Goal: Task Accomplishment & Management: Manage account settings

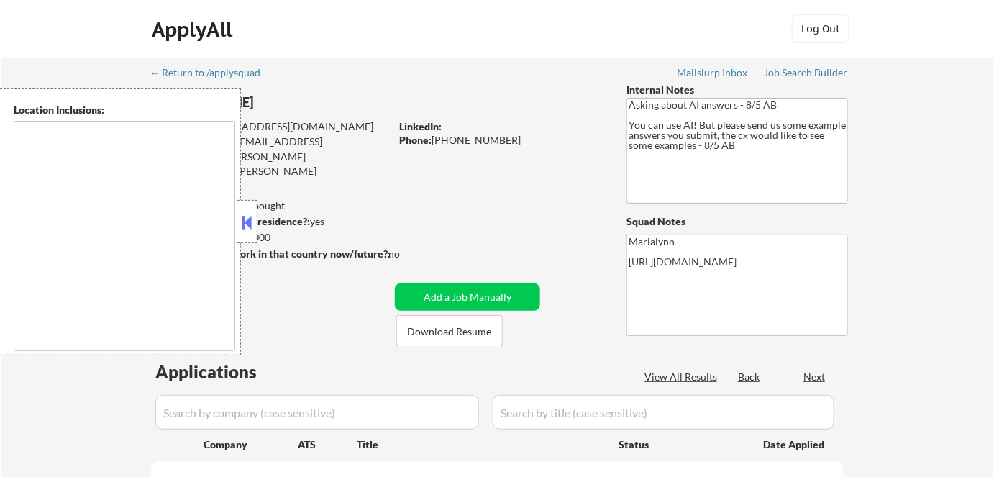
type textarea "[GEOGRAPHIC_DATA], [GEOGRAPHIC_DATA] [GEOGRAPHIC_DATA], [GEOGRAPHIC_DATA], [GEO…"
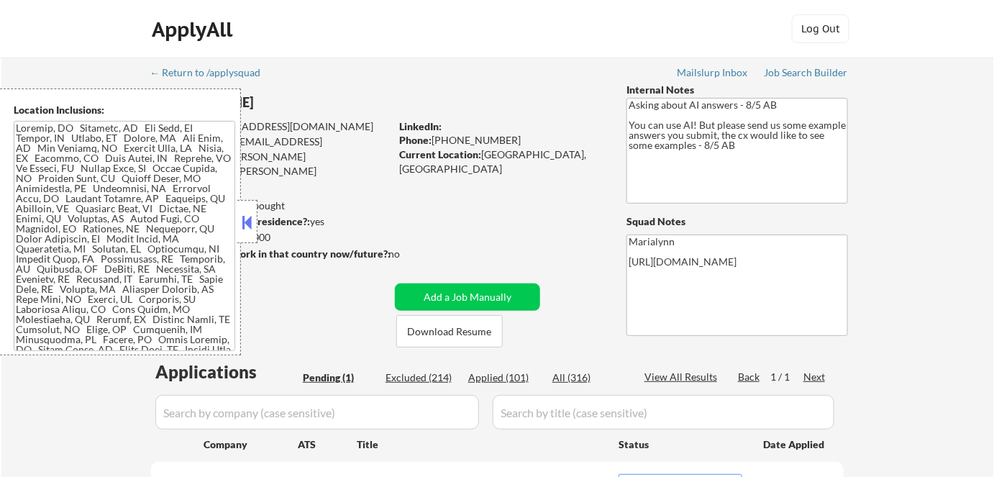
click at [260, 225] on strong "Can work in country of residence?:" at bounding box center [230, 221] width 160 height 12
click at [245, 222] on button at bounding box center [248, 223] width 16 height 22
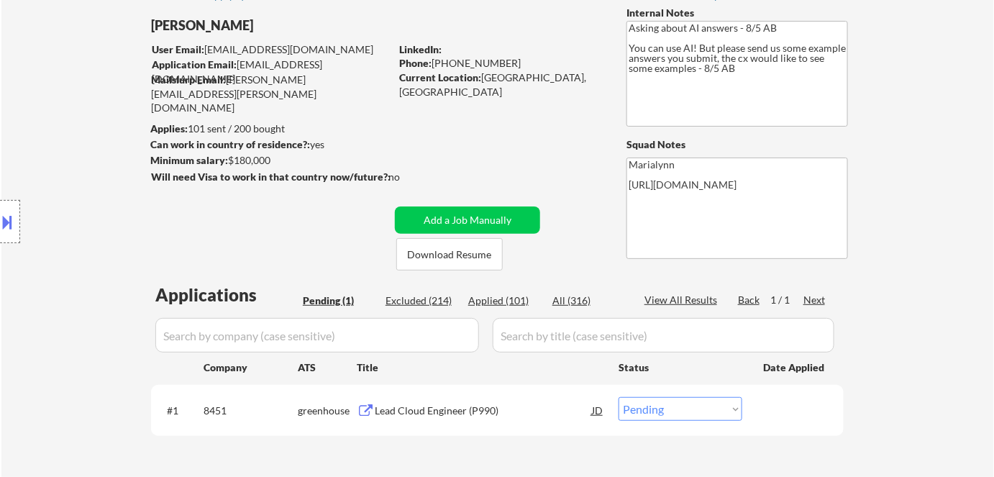
scroll to position [80, 0]
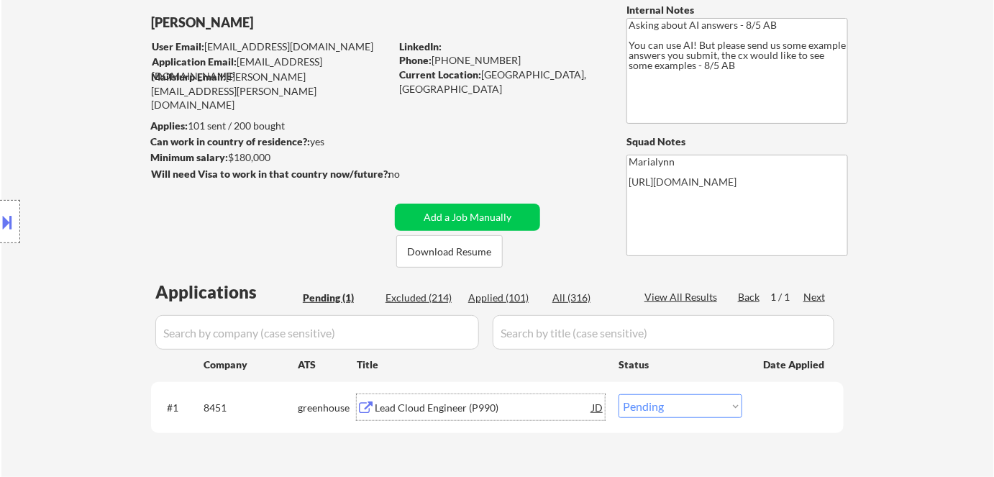
click at [424, 404] on div "Lead Cloud Engineer (P990)" at bounding box center [483, 408] width 217 height 14
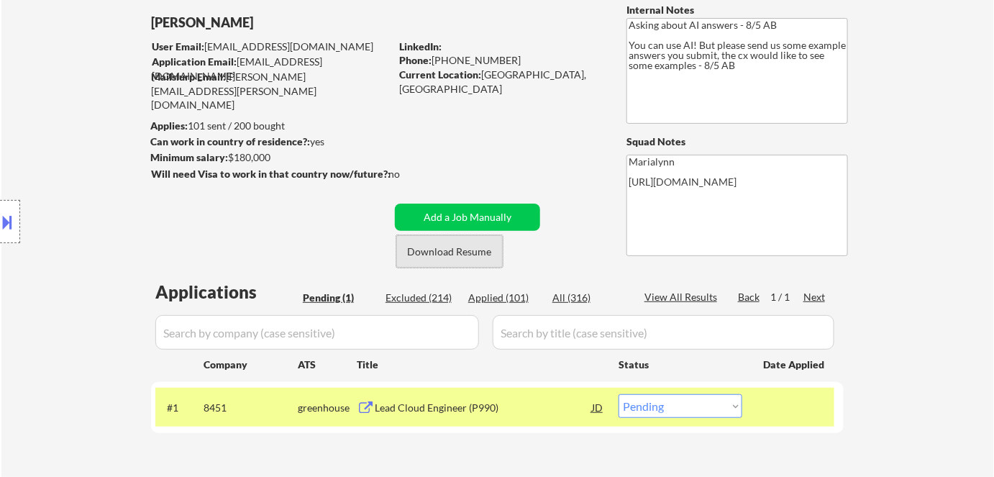
click at [434, 258] on button "Download Resume" at bounding box center [449, 251] width 106 height 32
click at [642, 409] on select "Choose an option... Pending Applied Excluded (Questions) Excluded (Expired) Exc…" at bounding box center [681, 406] width 124 height 24
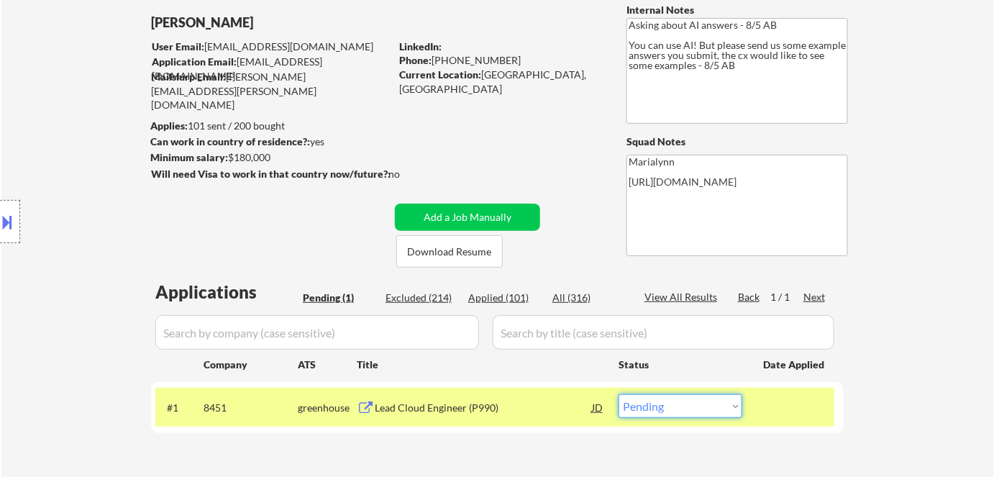
select select ""excluded__bad_match_""
click at [619, 394] on select "Choose an option... Pending Applied Excluded (Questions) Excluded (Expired) Exc…" at bounding box center [681, 406] width 124 height 24
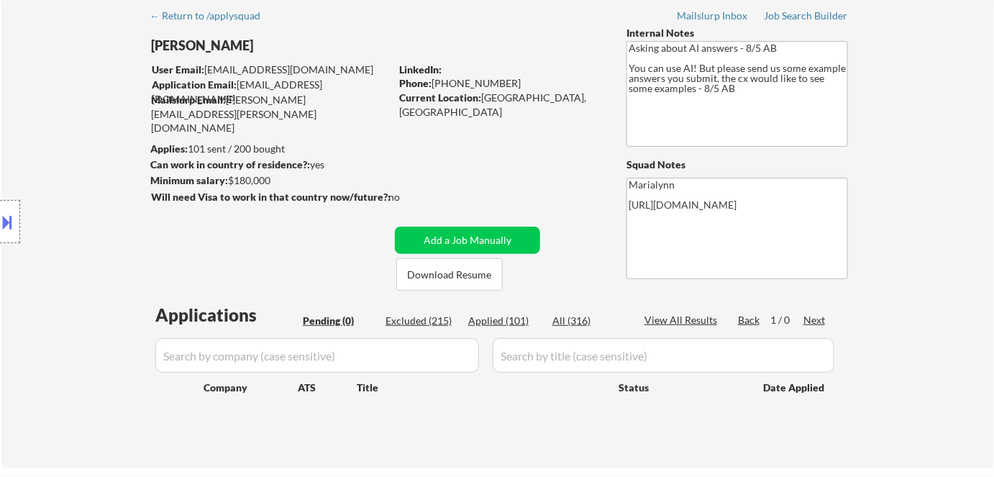
scroll to position [40, 0]
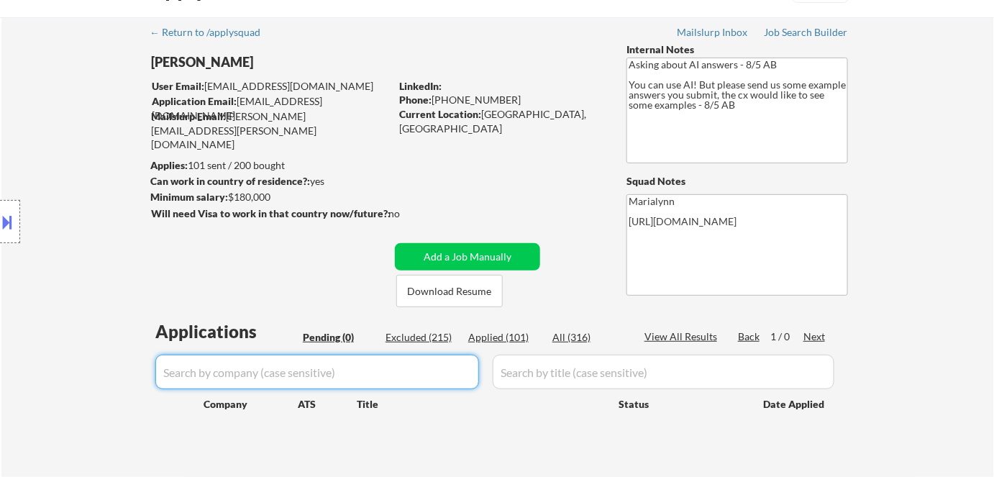
click at [411, 358] on input "input" at bounding box center [317, 372] width 324 height 35
paste input "[PERSON_NAME]"
type input "[PERSON_NAME]"
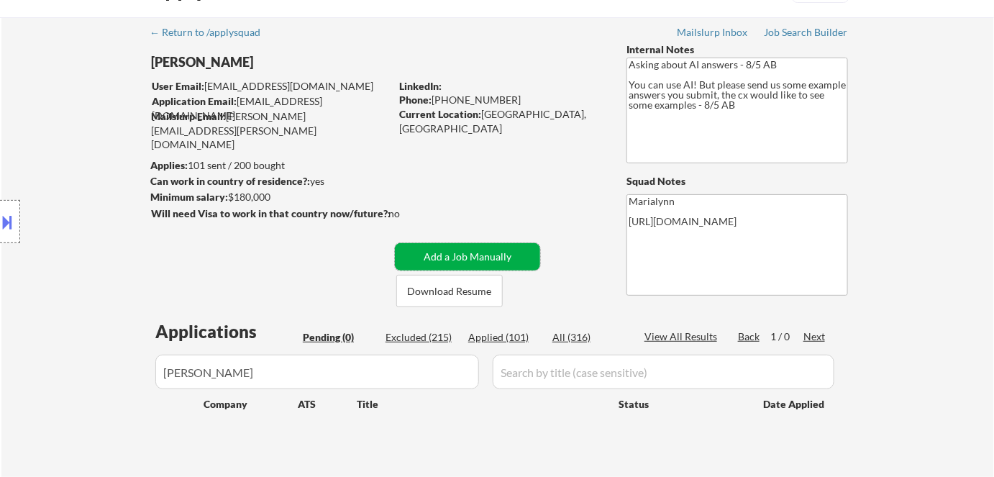
click at [477, 254] on button "Add a Job Manually" at bounding box center [467, 256] width 145 height 27
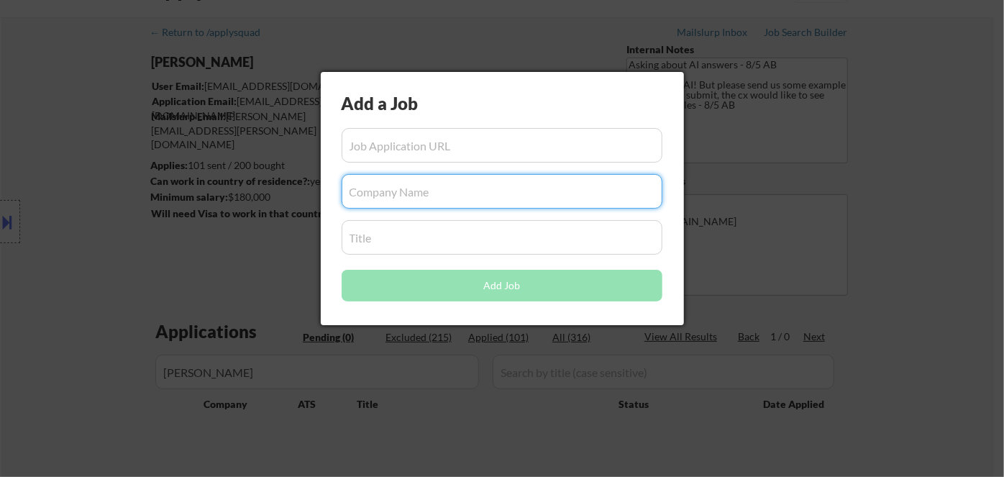
click at [402, 194] on input "input" at bounding box center [502, 191] width 321 height 35
paste input "[PERSON_NAME]"
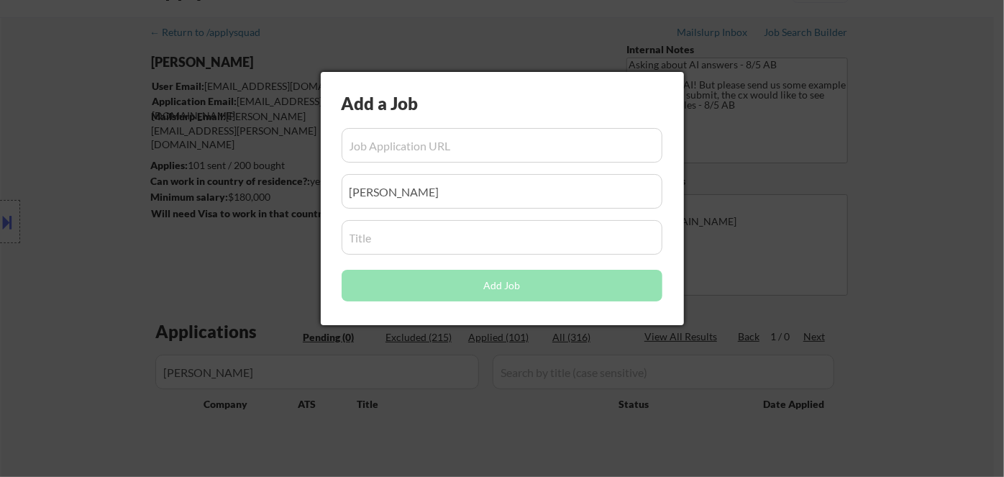
click at [191, 265] on div at bounding box center [502, 238] width 1004 height 477
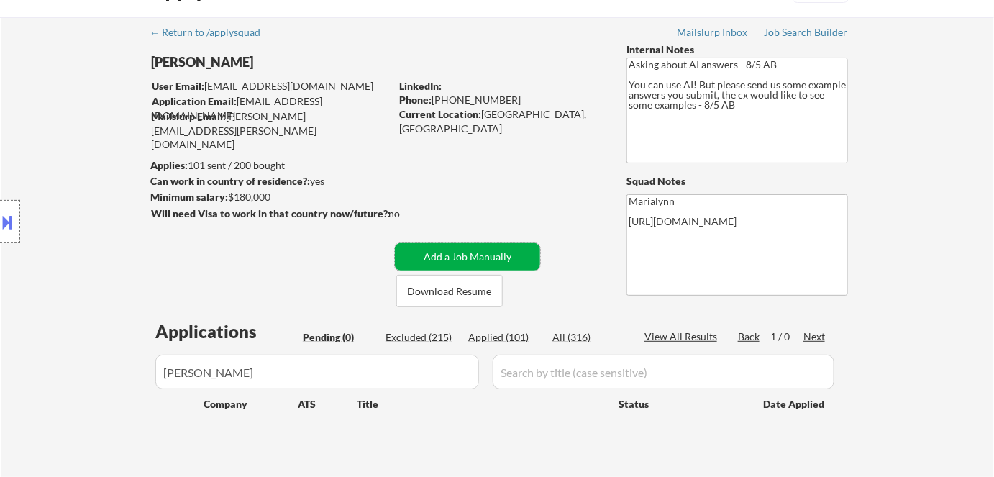
click at [440, 258] on button "Add a Job Manually" at bounding box center [467, 256] width 145 height 27
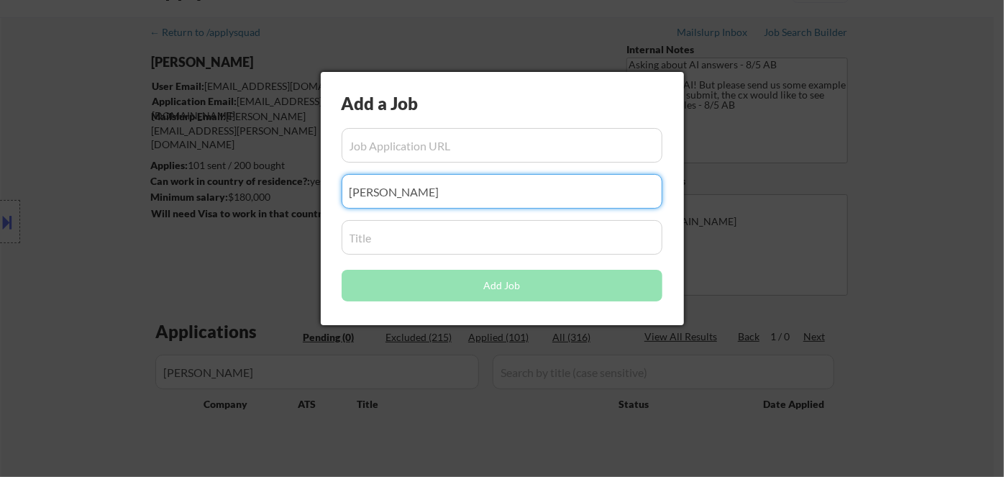
click at [355, 196] on input "input" at bounding box center [502, 191] width 321 height 35
type input "[PERSON_NAME]"
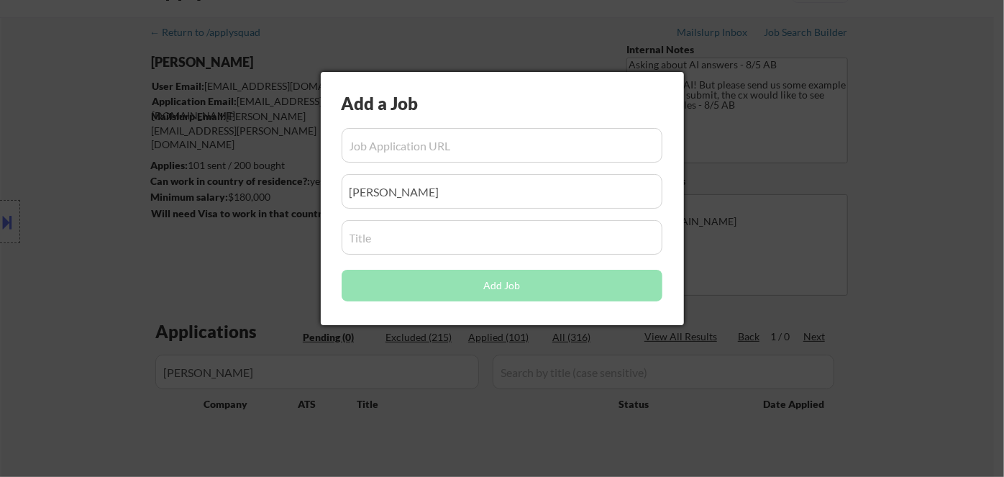
click at [804, 112] on div at bounding box center [502, 238] width 1004 height 477
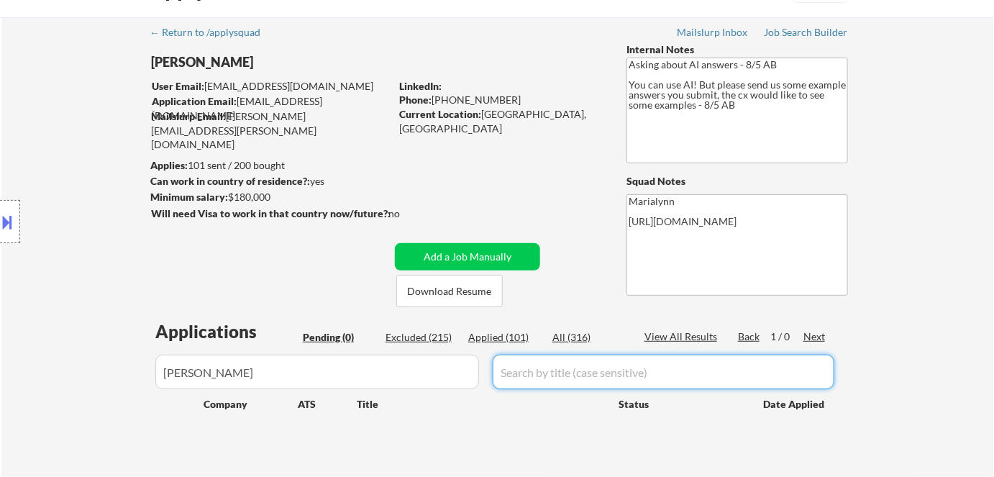
click at [564, 378] on input "input" at bounding box center [664, 372] width 342 height 35
paste input "Sr Manager Infrastructure Technology"
type input "Sr Manager Infrastructure Technology"
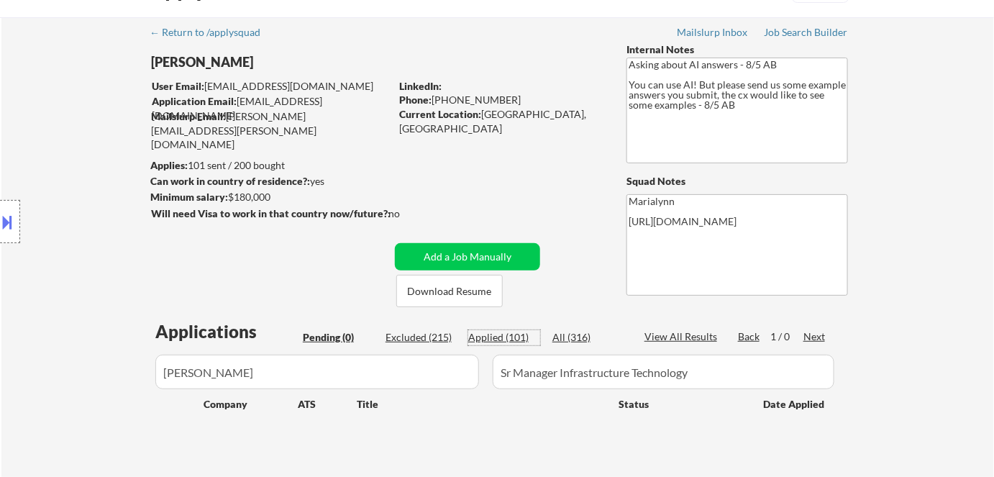
click at [514, 338] on div "Applied (101)" at bounding box center [504, 337] width 72 height 14
click at [564, 340] on div "All (316)" at bounding box center [588, 337] width 72 height 14
click at [501, 334] on div "Applied (101)" at bounding box center [504, 337] width 72 height 14
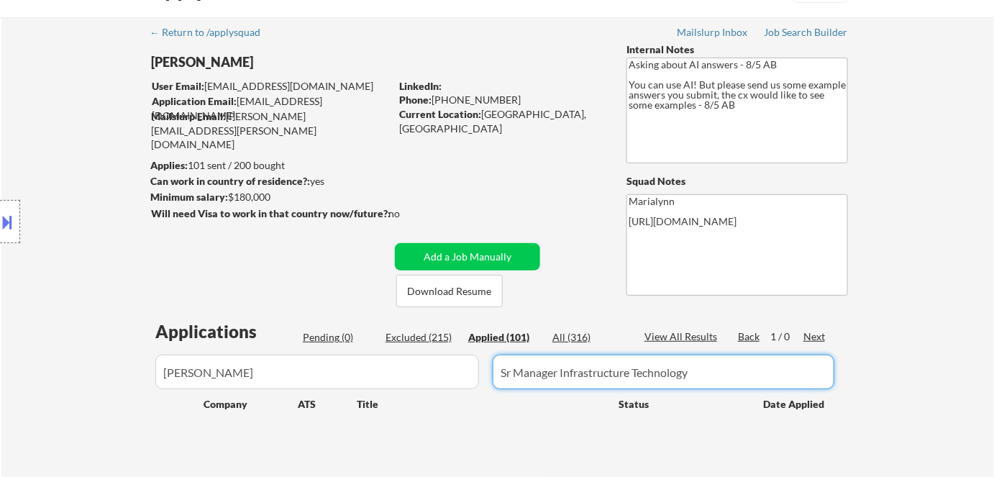
drag, startPoint x: 709, startPoint y: 380, endPoint x: 420, endPoint y: 394, distance: 288.8
click at [420, 394] on div "Applications Pending (0) Excluded (215) Applied (101) All (316) View All Result…" at bounding box center [497, 387] width 693 height 137
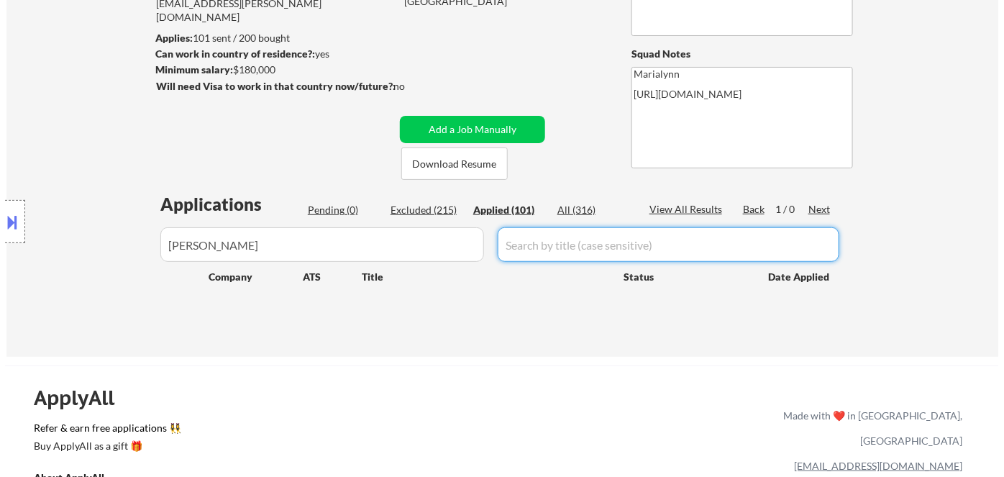
scroll to position [168, 0]
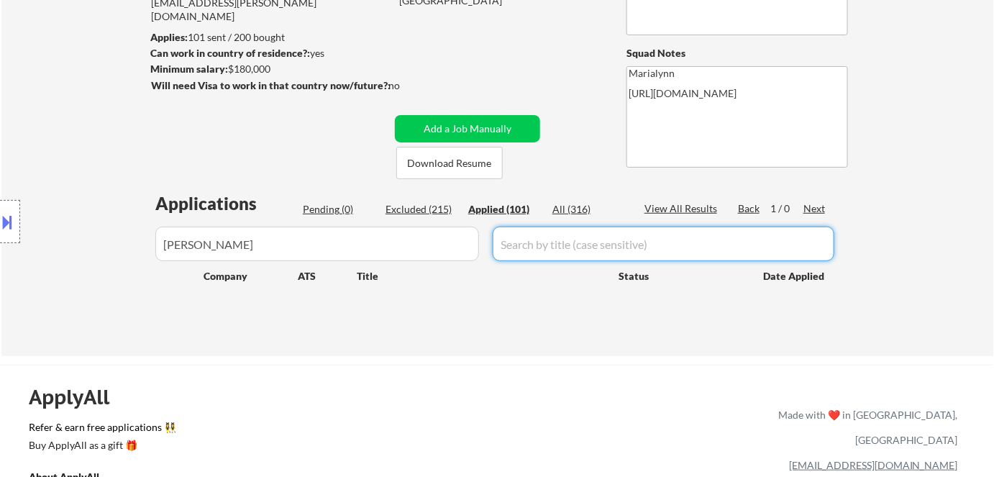
click at [516, 251] on input "input" at bounding box center [664, 244] width 342 height 35
paste input "Sr Manager Infrastructure Technology"
type input "Sr Manager Infrastructure Technology"
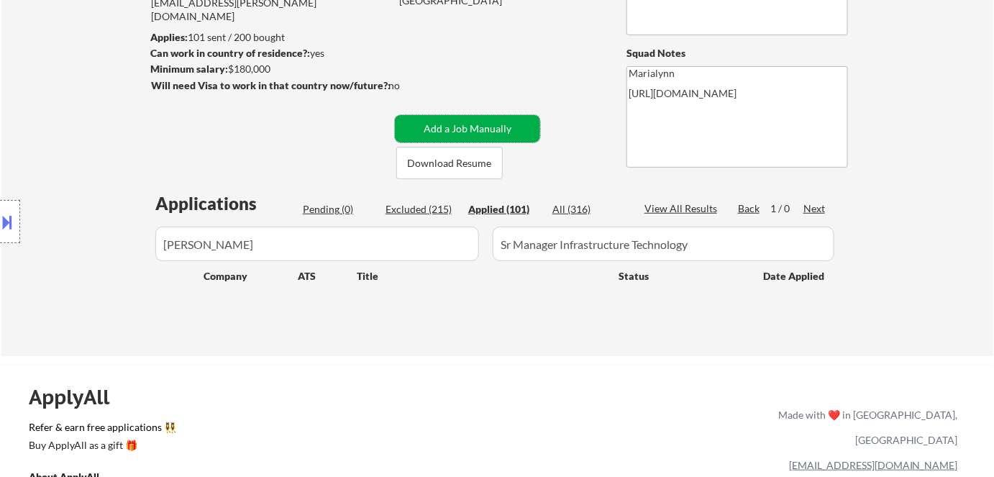
click at [476, 121] on button "Add a Job Manually" at bounding box center [467, 128] width 145 height 27
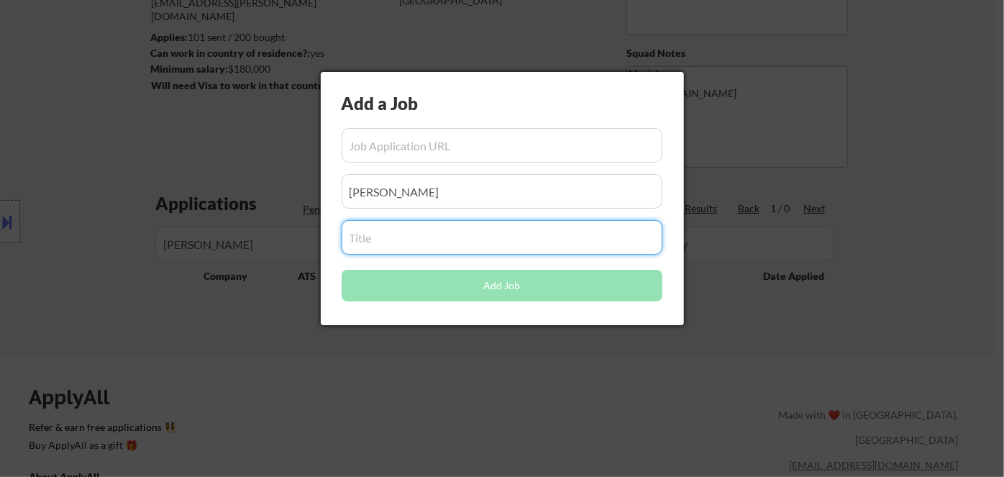
click at [399, 237] on input "input" at bounding box center [502, 237] width 321 height 35
paste input "Sr Manager Infrastructure Technology"
type input "Sr Manager Infrastructure Technology"
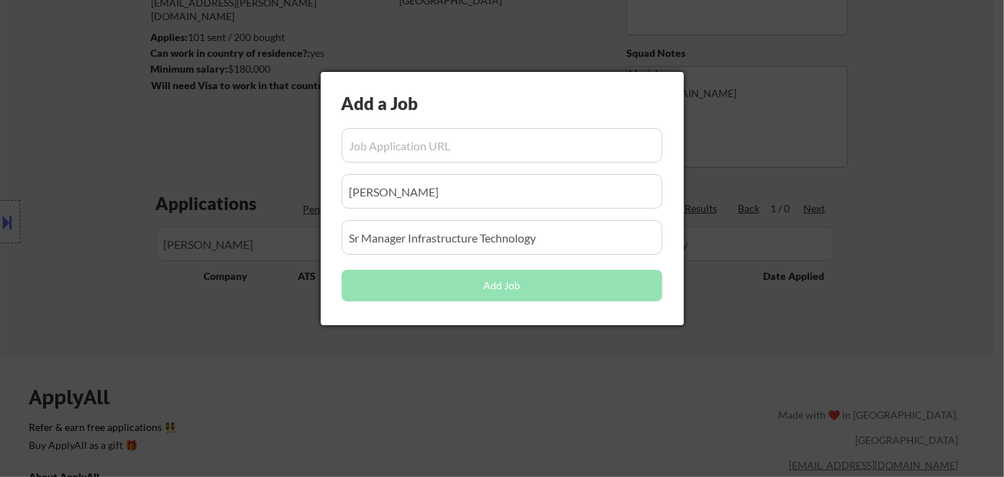
click at [586, 428] on div at bounding box center [502, 238] width 1004 height 477
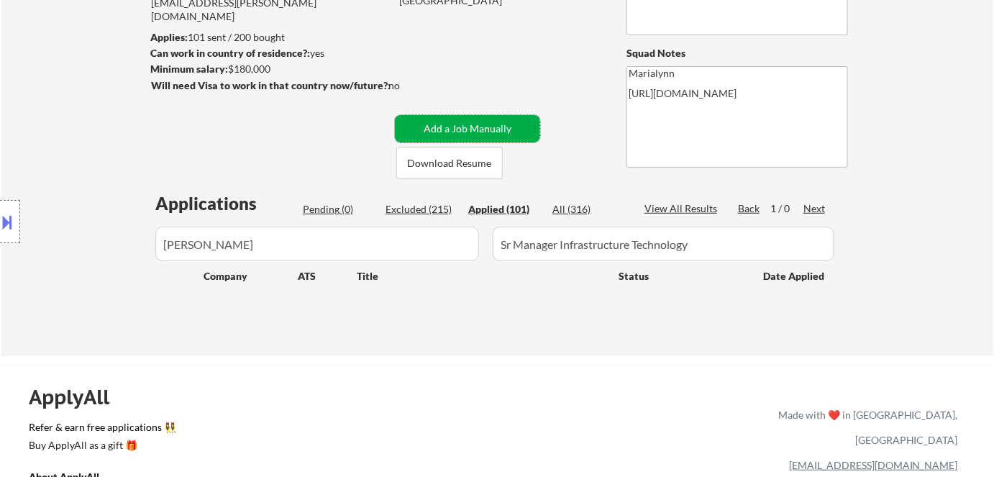
click at [429, 124] on button "Add a Job Manually" at bounding box center [467, 128] width 145 height 27
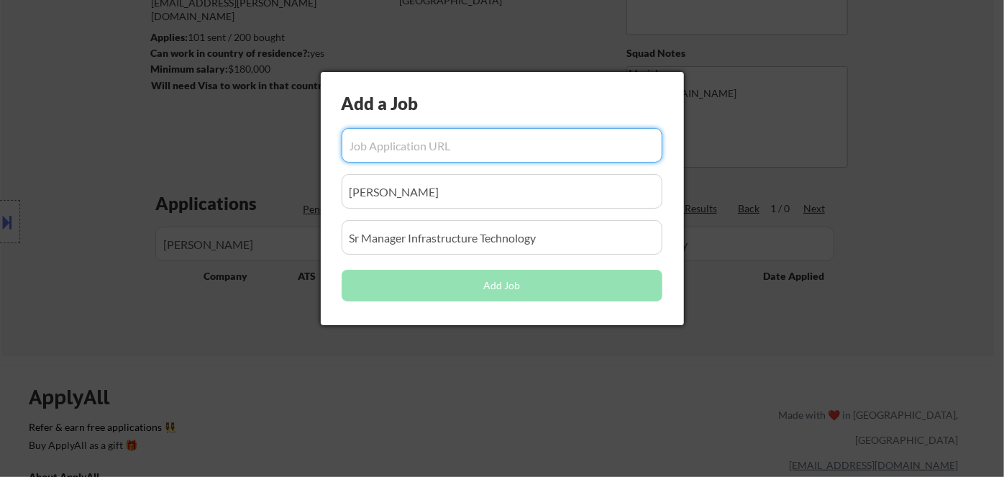
click at [409, 145] on input "input" at bounding box center [502, 145] width 321 height 35
paste input "[URL][DOMAIN_NAME][PERSON_NAME]"
type input "[URL][DOMAIN_NAME][PERSON_NAME]"
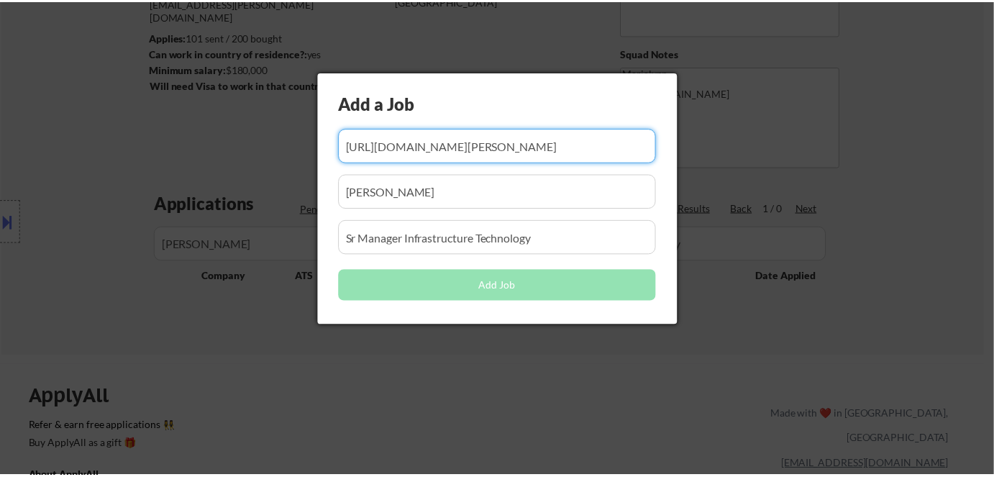
scroll to position [0, 0]
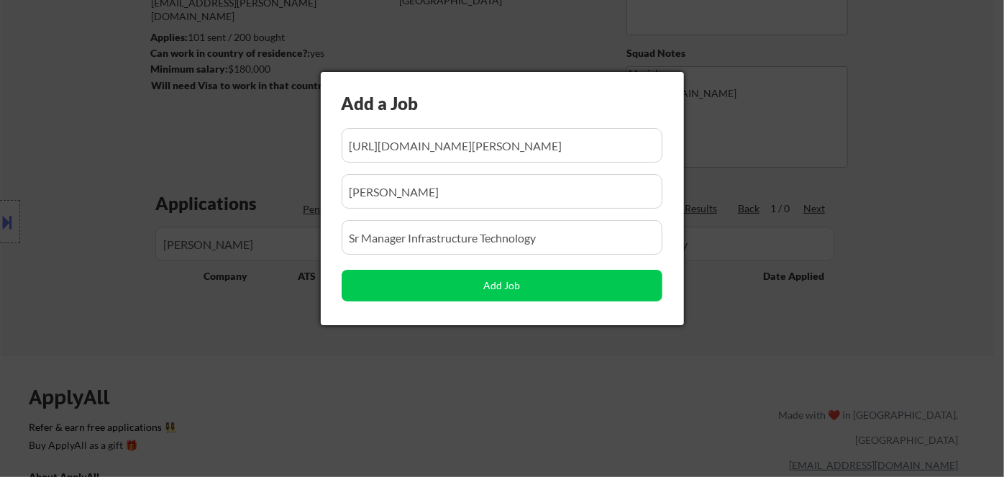
click at [478, 406] on div at bounding box center [502, 238] width 1004 height 477
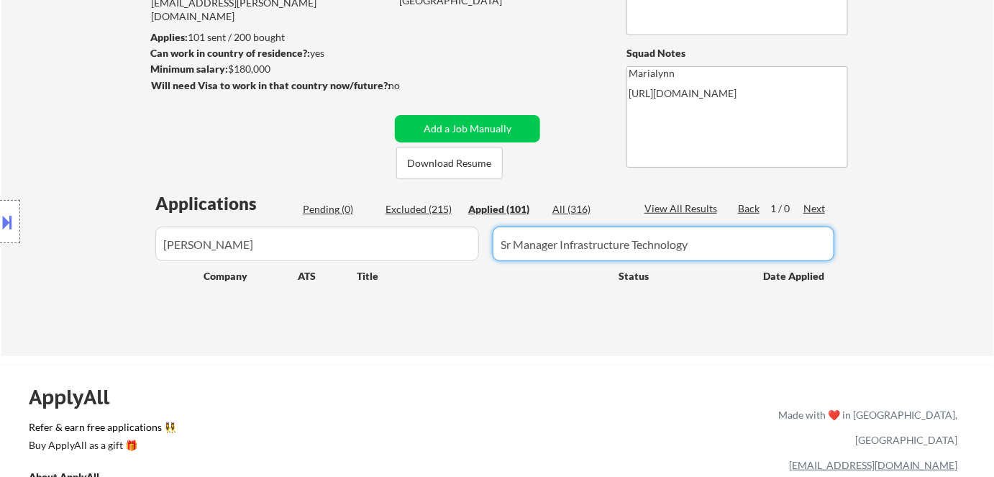
drag, startPoint x: 700, startPoint y: 240, endPoint x: 297, endPoint y: 225, distance: 403.1
click at [297, 227] on div at bounding box center [497, 244] width 693 height 35
click at [565, 206] on div "All (316)" at bounding box center [588, 209] width 72 height 14
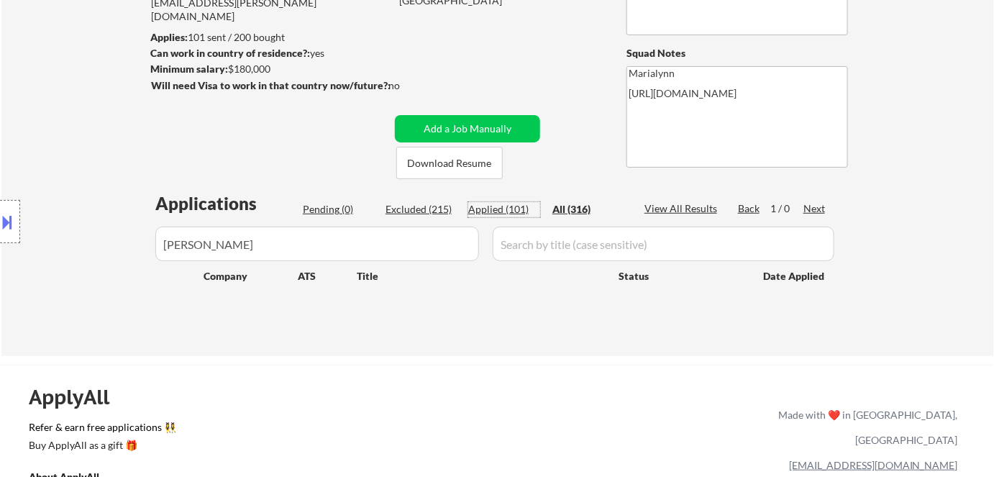
click at [502, 206] on div "Applied (101)" at bounding box center [504, 209] width 72 height 14
click at [560, 210] on div "All (316)" at bounding box center [588, 209] width 72 height 14
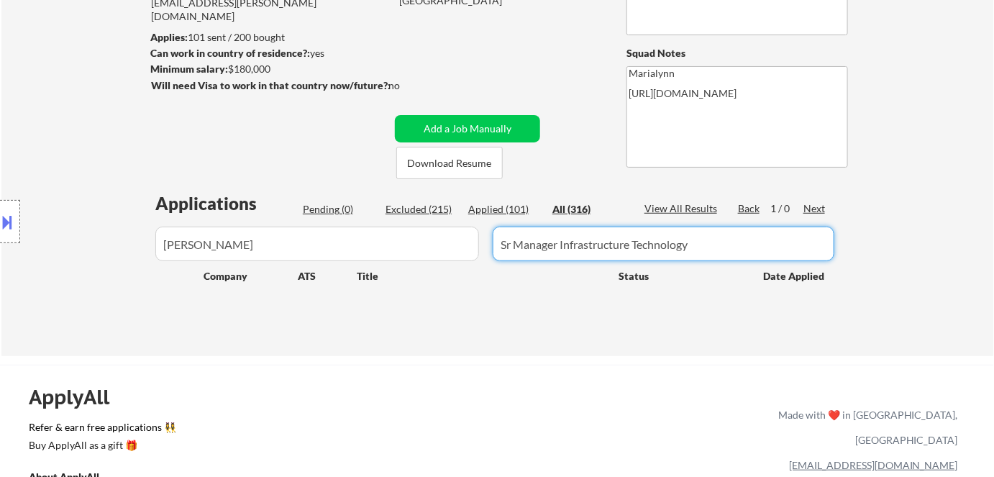
type input "Sr Manager Infrastructure Technology"
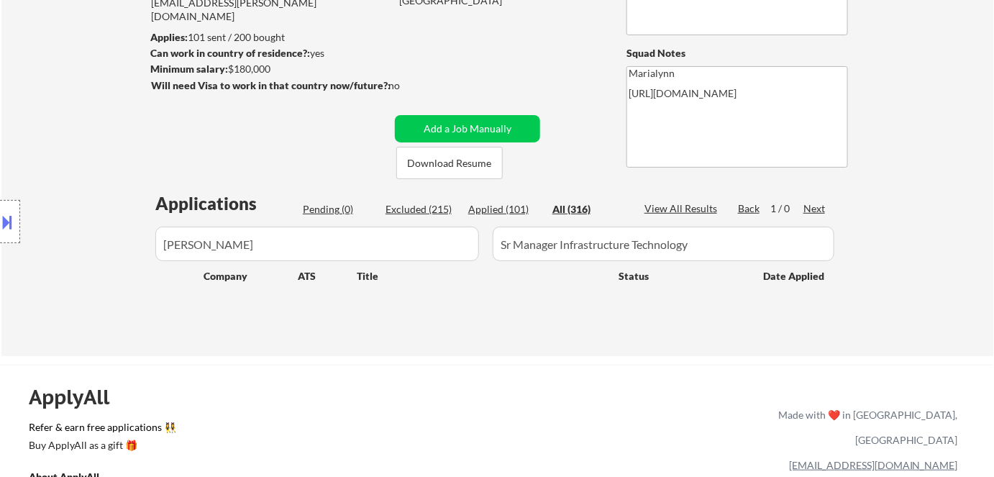
drag, startPoint x: 255, startPoint y: 231, endPoint x: 247, endPoint y: 244, distance: 14.8
click at [247, 244] on div "Location Inclusions:" at bounding box center [129, 221] width 258 height 267
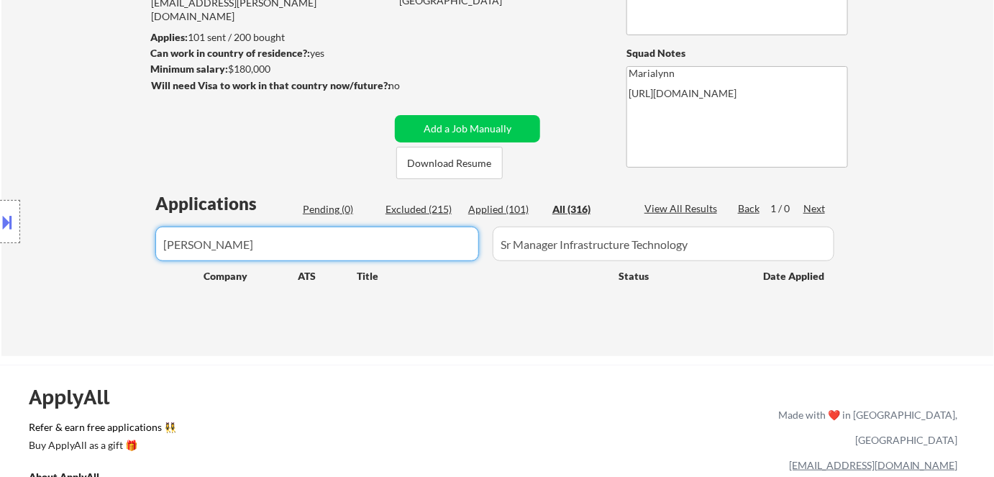
click at [263, 243] on input "input" at bounding box center [317, 244] width 324 height 35
drag, startPoint x: 263, startPoint y: 243, endPoint x: 28, endPoint y: 250, distance: 234.6
click at [28, 250] on body "← Return to /applysquad Mailslurp Inbox Job Search Builder [PERSON_NAME] User E…" at bounding box center [497, 70] width 994 height 477
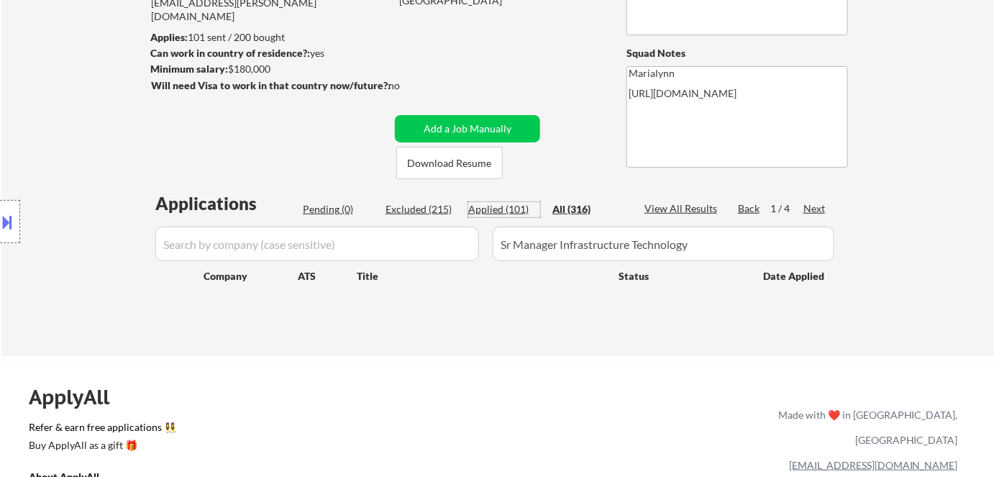
click at [510, 212] on div "Applied (101)" at bounding box center [504, 209] width 72 height 14
click at [555, 207] on div "All (316)" at bounding box center [588, 209] width 72 height 14
click at [501, 209] on div "Applied (101)" at bounding box center [504, 209] width 72 height 14
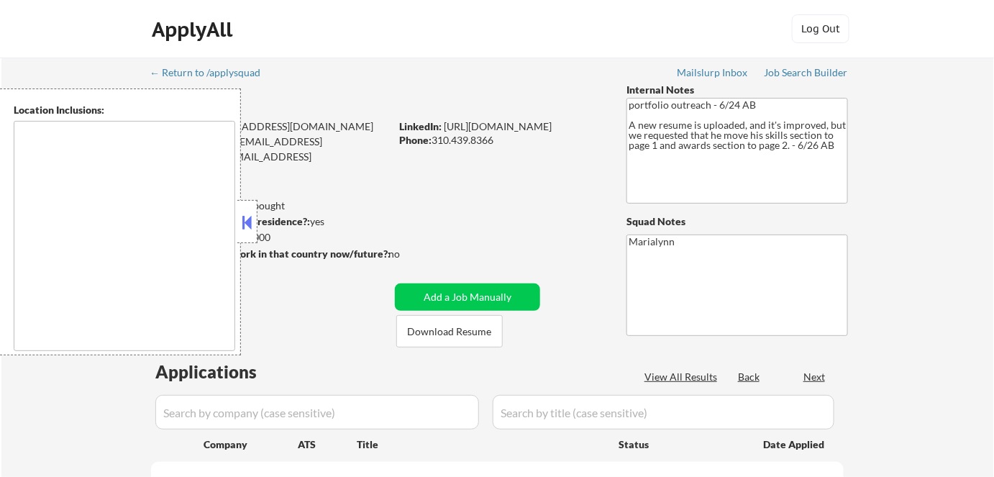
select select ""pending""
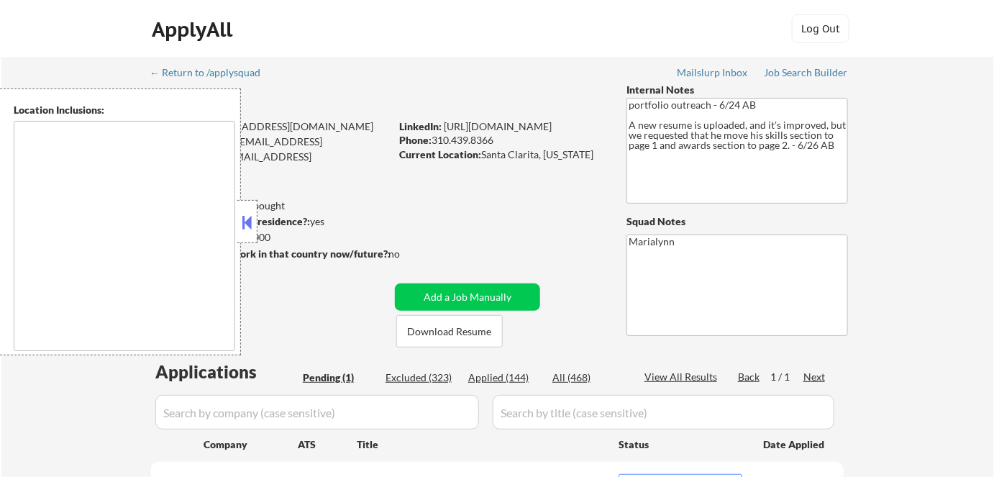
click at [244, 217] on button at bounding box center [248, 223] width 16 height 22
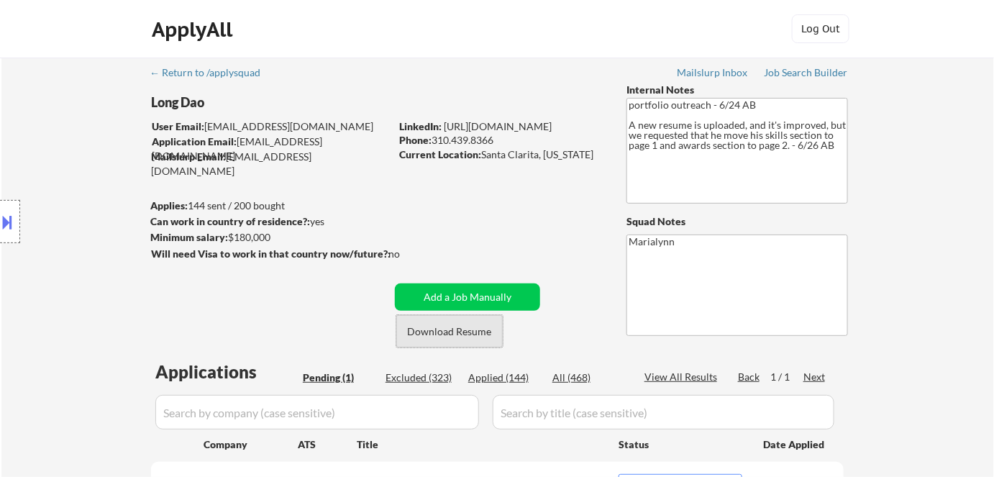
click at [465, 337] on button "Download Resume" at bounding box center [449, 331] width 106 height 32
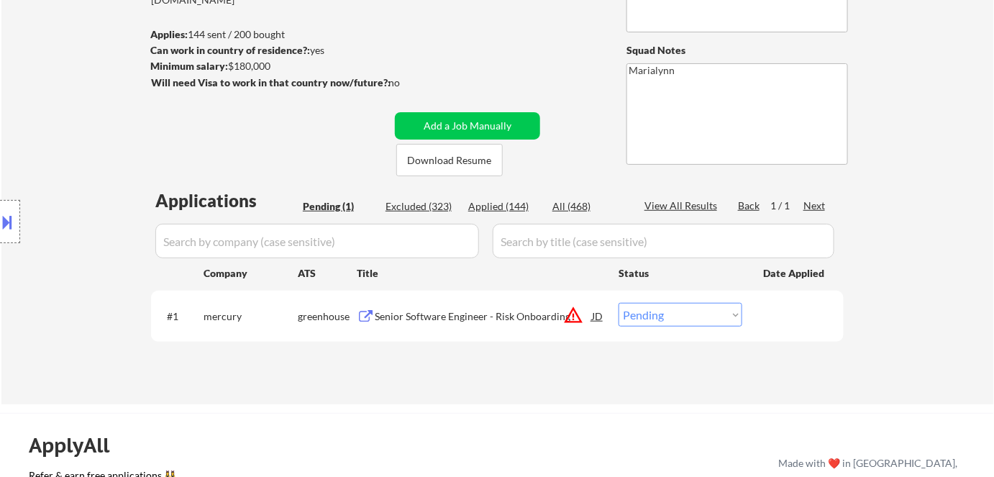
scroll to position [172, 0]
click at [451, 322] on div "Senior Software Engineer - Risk Onboarding" at bounding box center [483, 315] width 217 height 26
